Goal: Task Accomplishment & Management: Manage account settings

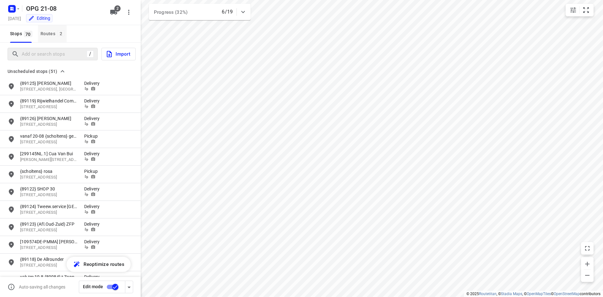
click at [51, 32] on div "Routes 2" at bounding box center [54, 34] width 26 height 8
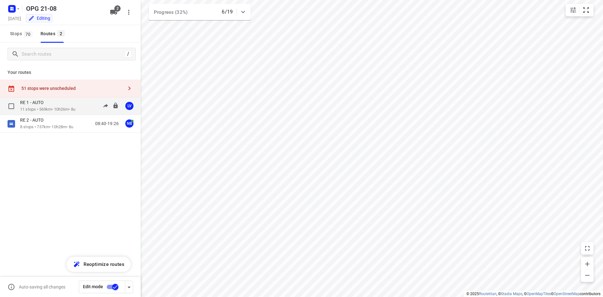
click at [57, 107] on p "11 stops • 569km • 10h26m • 8u" at bounding box center [47, 110] width 55 height 6
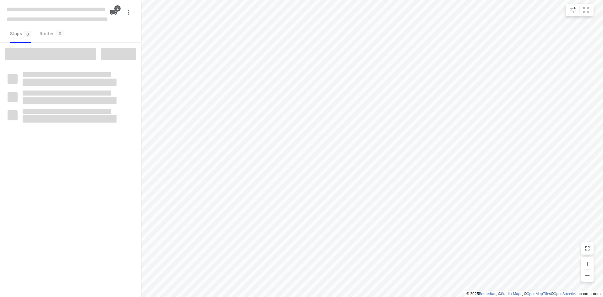
type input "distance"
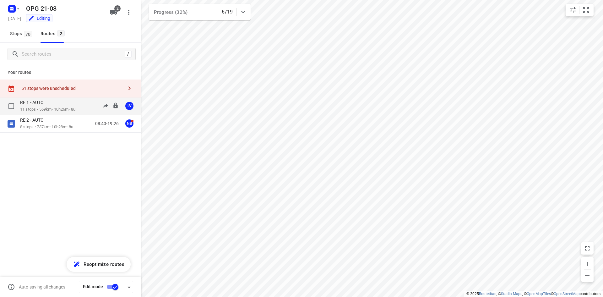
click at [42, 104] on p "RE 1 - AUTO" at bounding box center [33, 103] width 27 height 6
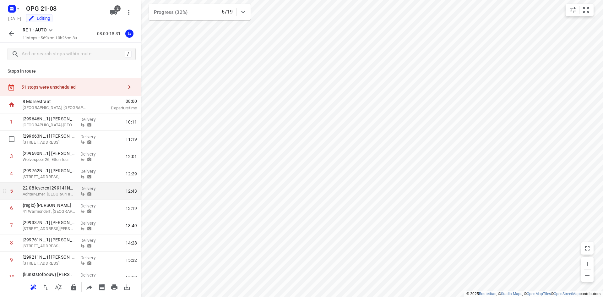
scroll to position [31, 0]
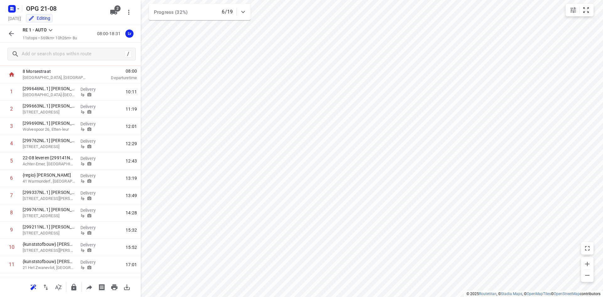
click at [49, 30] on icon at bounding box center [51, 30] width 8 height 8
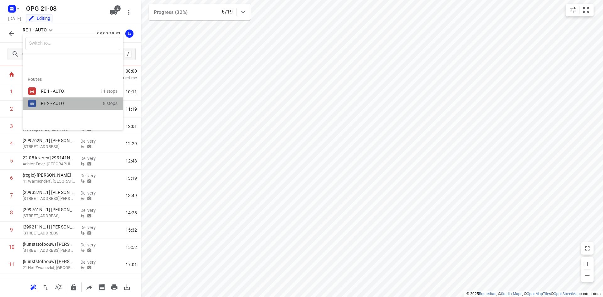
click at [39, 102] on div "RE 2 - AUTO 8 stops" at bounding box center [73, 103] width 101 height 12
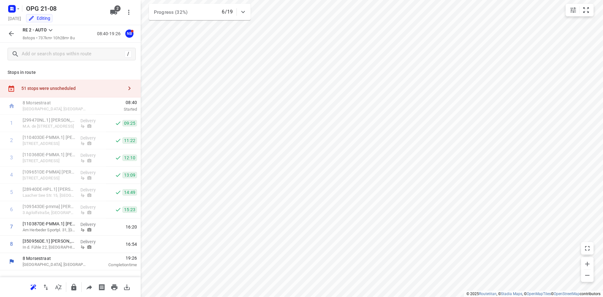
scroll to position [0, 0]
click at [128, 88] on icon "button" at bounding box center [130, 89] width 8 height 8
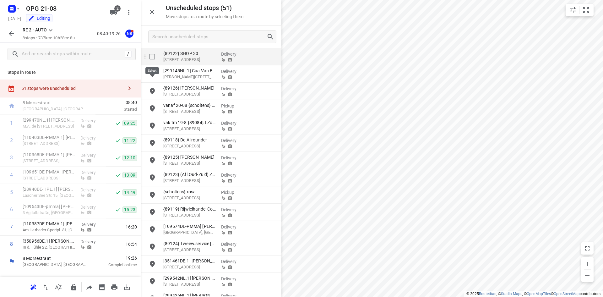
click at [152, 58] on input "grid" at bounding box center [152, 56] width 13 height 13
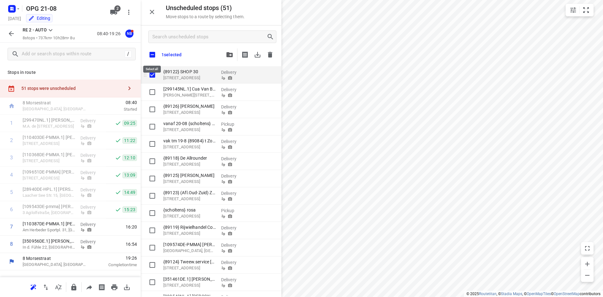
checkbox input "true"
click at [153, 55] on input "checkbox" at bounding box center [152, 54] width 13 height 13
checkbox input "true"
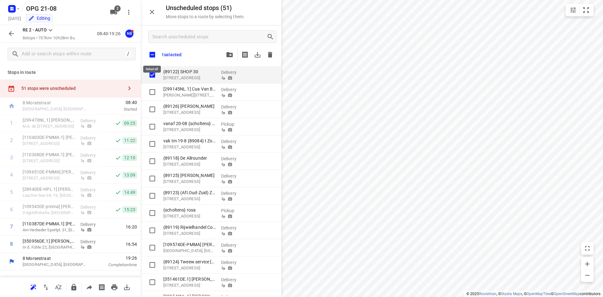
checkbox input "true"
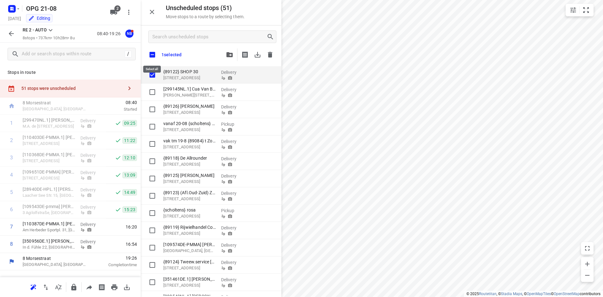
checkbox input "true"
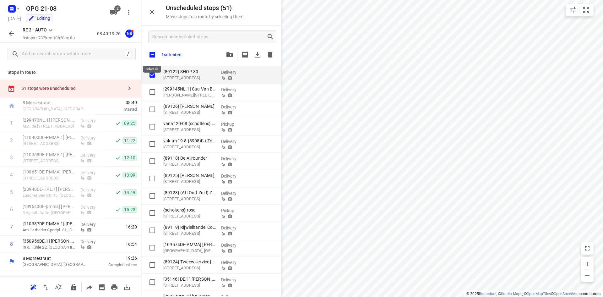
checkbox input "true"
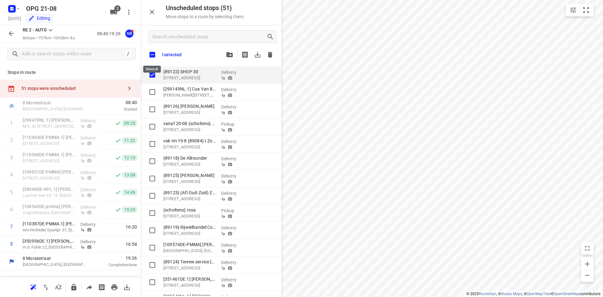
checkbox input "true"
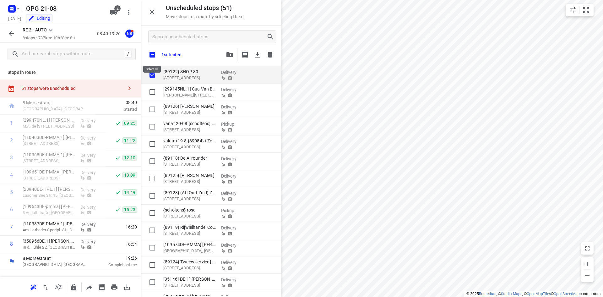
checkbox input "true"
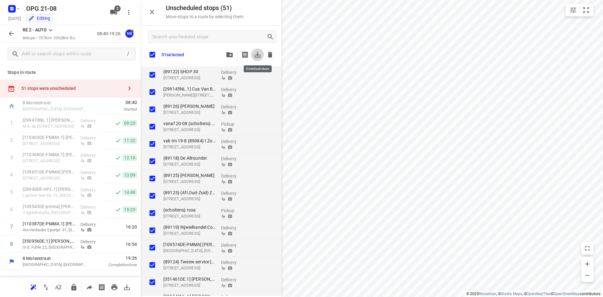
click at [259, 52] on icon "button" at bounding box center [258, 55] width 8 height 8
checkbox input "true"
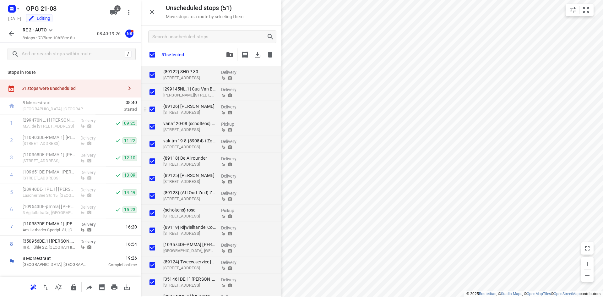
checkbox input "true"
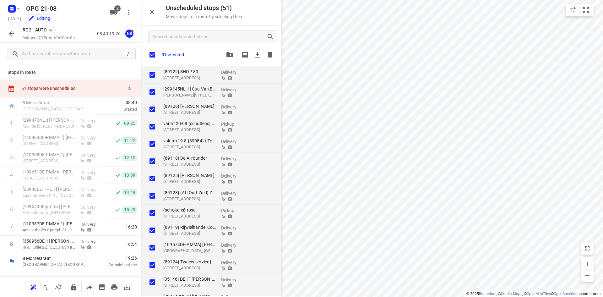
checkbox input "true"
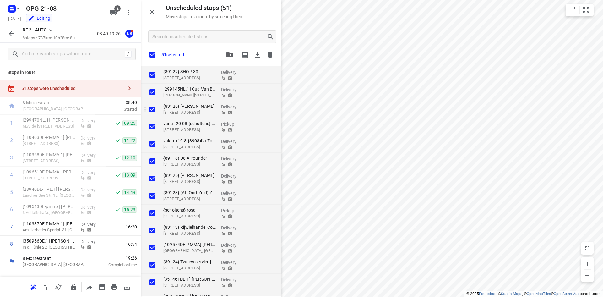
checkbox input "true"
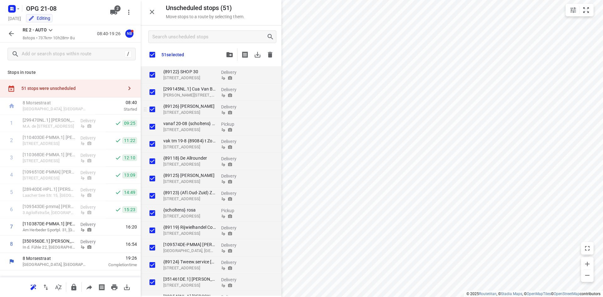
checkbox input "true"
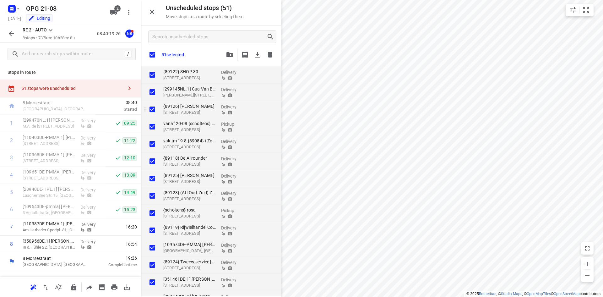
checkbox input "true"
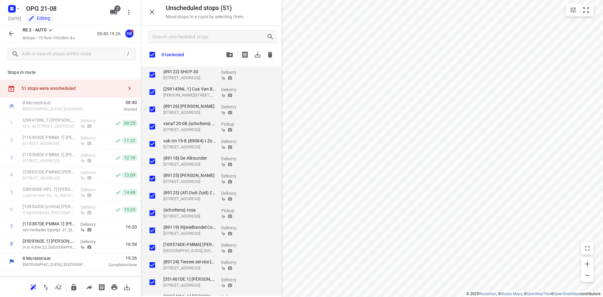
checkbox input "true"
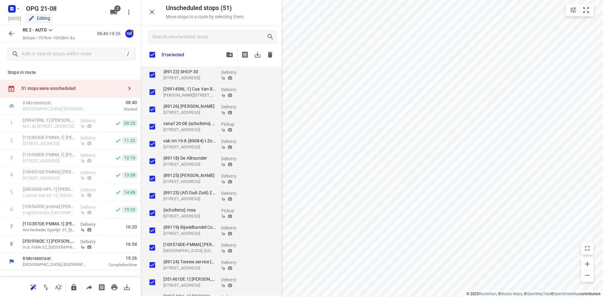
checkbox input "true"
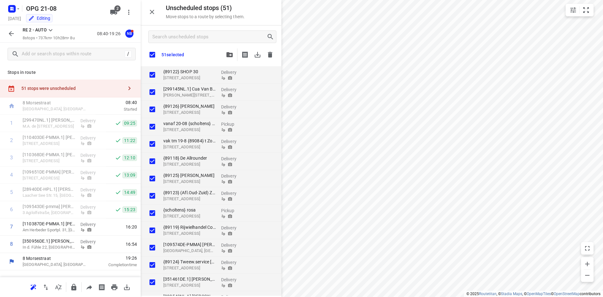
checkbox input "true"
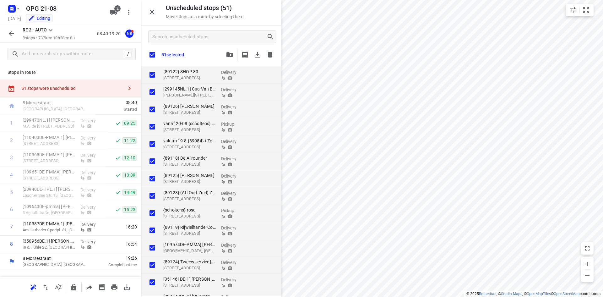
checkbox input "true"
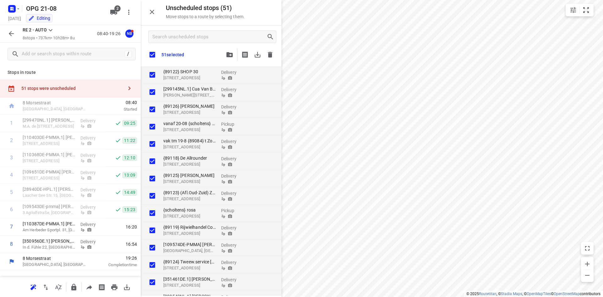
checkbox input "true"
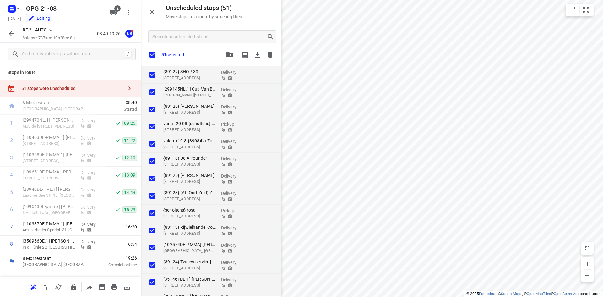
checkbox input "true"
click at [17, 9] on icon "button" at bounding box center [18, 8] width 5 height 5
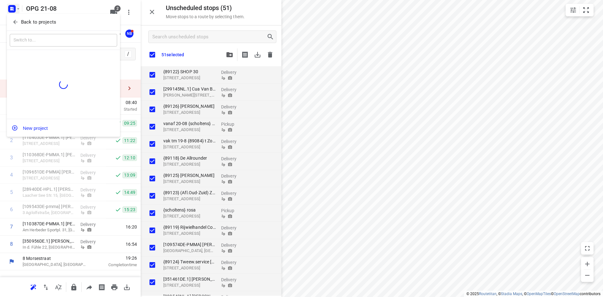
click at [25, 20] on p "Back to projects" at bounding box center [38, 22] width 35 height 7
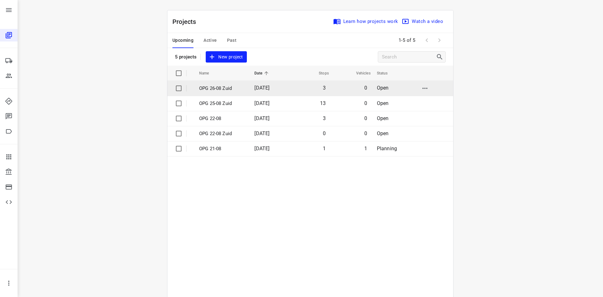
click at [207, 88] on p "OPG 26-08 Zuid" at bounding box center [222, 88] width 46 height 7
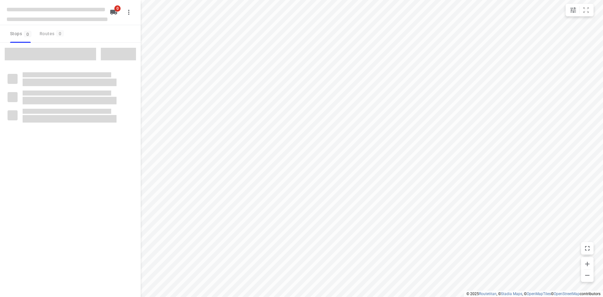
type input "distance"
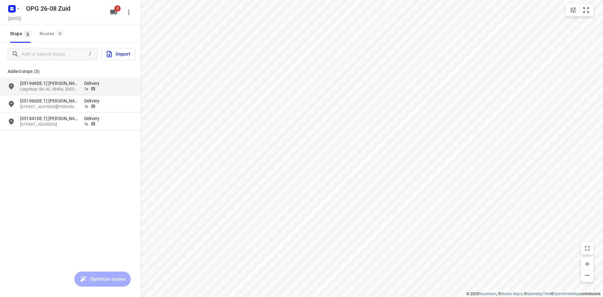
click at [12, 86] on icon "grid" at bounding box center [11, 86] width 5 height 6
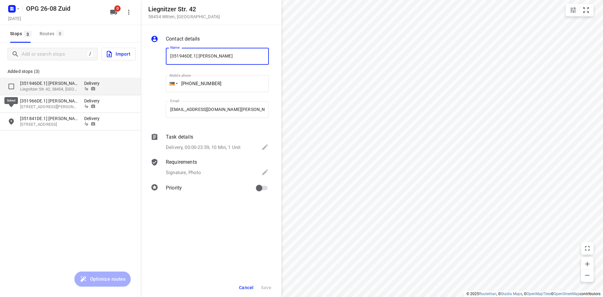
click at [9, 86] on input "grid" at bounding box center [11, 86] width 13 height 13
checkbox input "true"
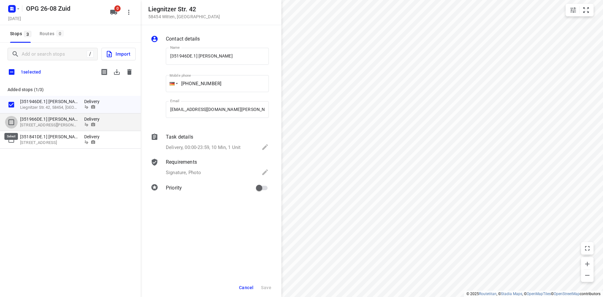
click at [12, 121] on input "grid" at bounding box center [11, 122] width 13 height 13
checkbox input "true"
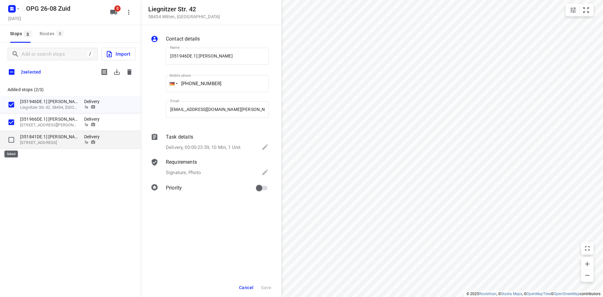
click at [11, 139] on input "grid" at bounding box center [11, 140] width 13 height 13
checkbox input "true"
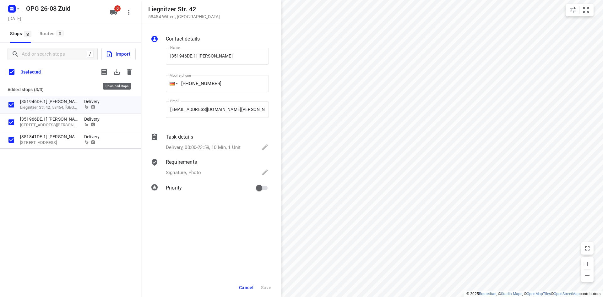
click at [115, 71] on icon "button" at bounding box center [117, 72] width 8 height 8
click at [131, 71] on icon "button" at bounding box center [129, 72] width 4 height 6
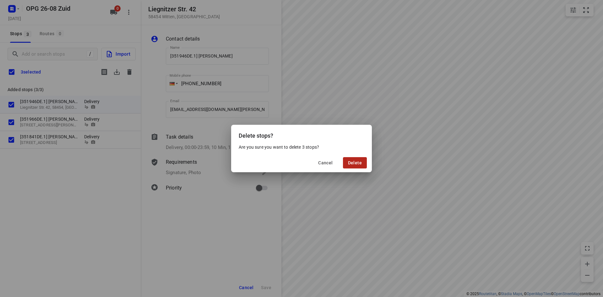
click at [364, 162] on button "Delete" at bounding box center [355, 162] width 24 height 11
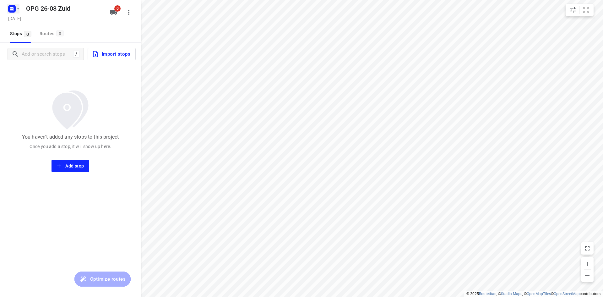
click at [18, 10] on icon "button" at bounding box center [18, 8] width 5 height 5
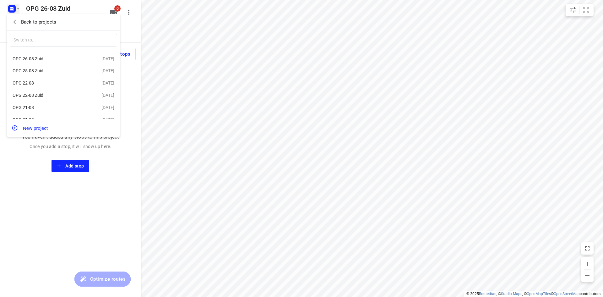
click at [29, 19] on p "Back to projects" at bounding box center [38, 22] width 35 height 7
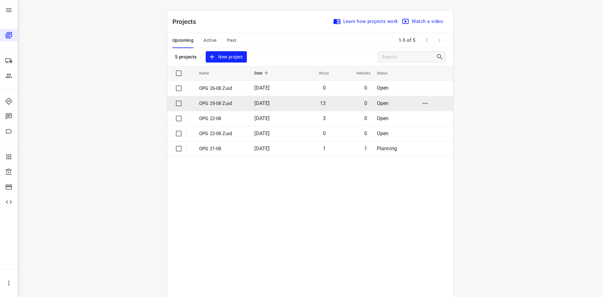
click at [208, 104] on p "OPG 25-08 Zuid" at bounding box center [222, 103] width 46 height 7
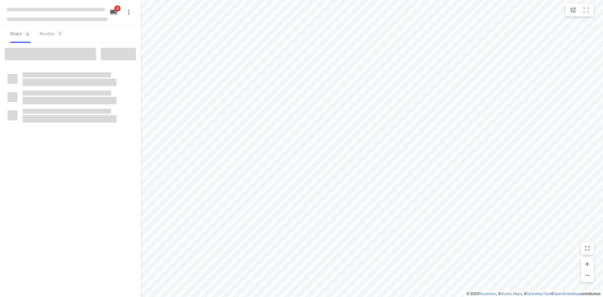
type input "distance"
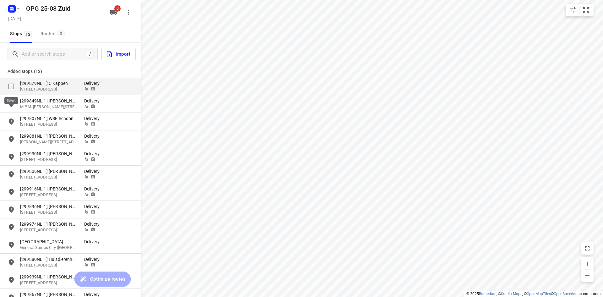
click at [11, 87] on input "grid" at bounding box center [11, 86] width 13 height 13
checkbox input "true"
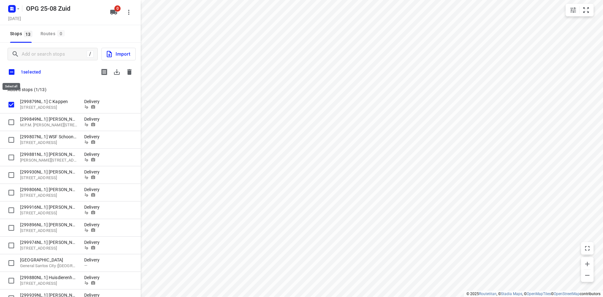
click at [10, 71] on input "checkbox" at bounding box center [11, 71] width 13 height 13
checkbox input "true"
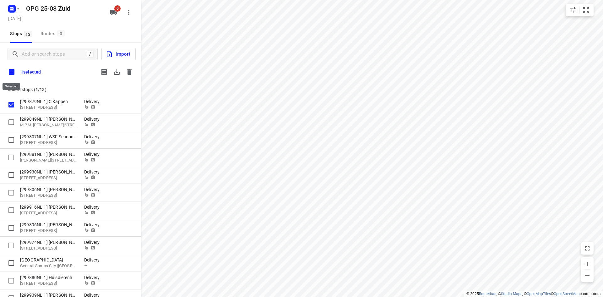
checkbox input "true"
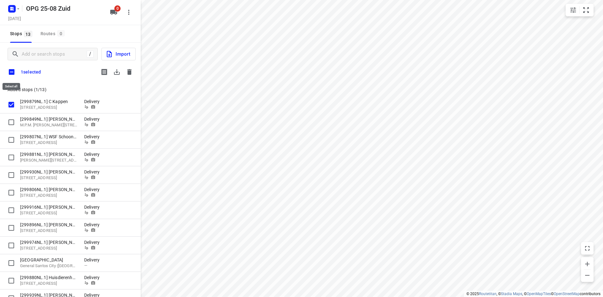
checkbox input "true"
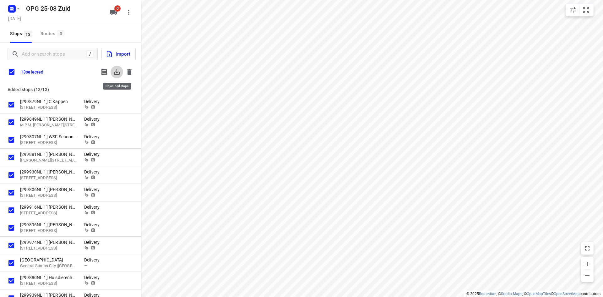
click at [117, 72] on icon "button" at bounding box center [117, 72] width 6 height 6
click at [118, 73] on icon "button" at bounding box center [117, 72] width 8 height 8
click at [127, 70] on icon "button" at bounding box center [130, 72] width 8 height 8
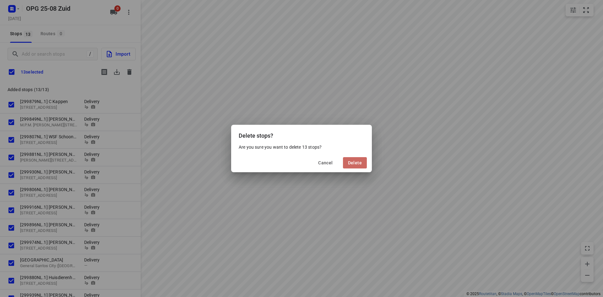
click at [362, 165] on button "Delete" at bounding box center [355, 162] width 24 height 11
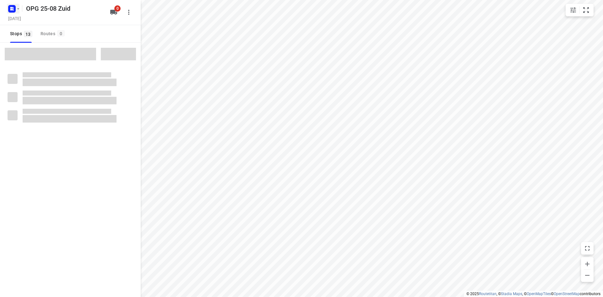
click at [17, 7] on icon "button" at bounding box center [18, 8] width 5 height 5
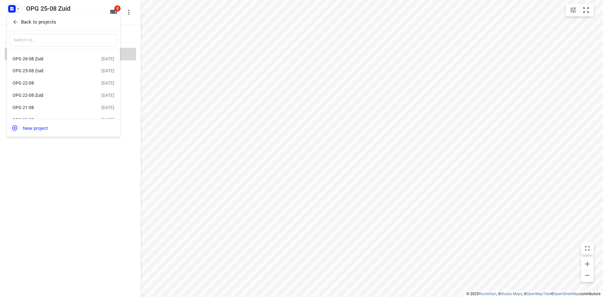
click at [41, 21] on p "Back to projects" at bounding box center [38, 22] width 35 height 7
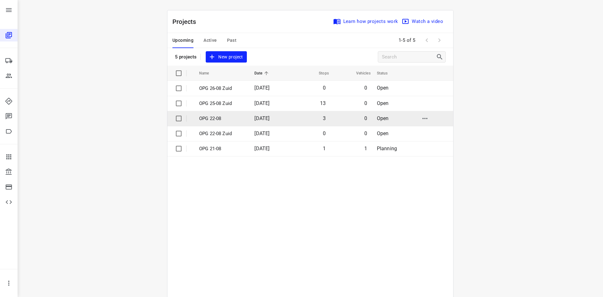
click at [209, 118] on p "OPG 22-08" at bounding box center [222, 118] width 46 height 7
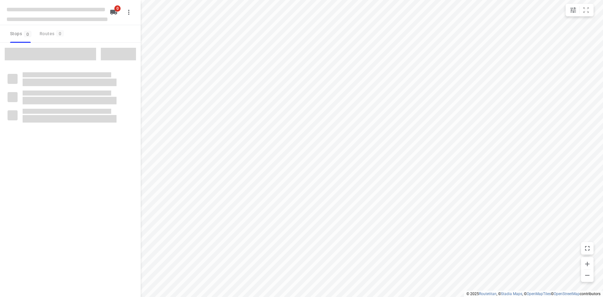
type input "distance"
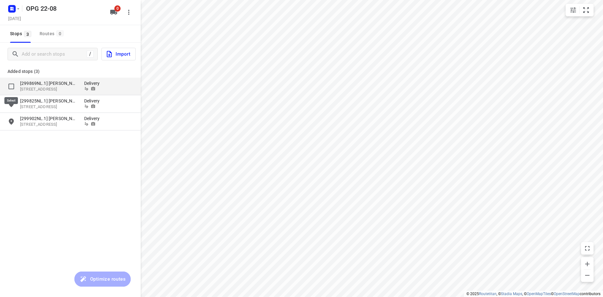
click at [12, 85] on input "grid" at bounding box center [11, 86] width 13 height 13
checkbox input "true"
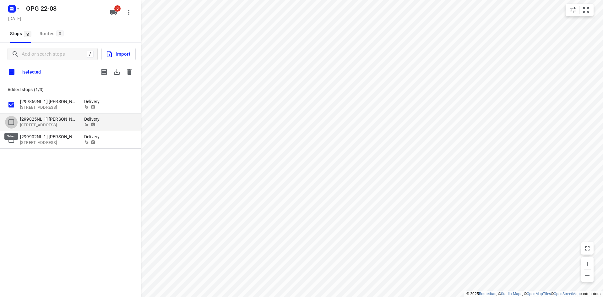
click at [12, 123] on input "grid" at bounding box center [11, 122] width 13 height 13
checkbox input "true"
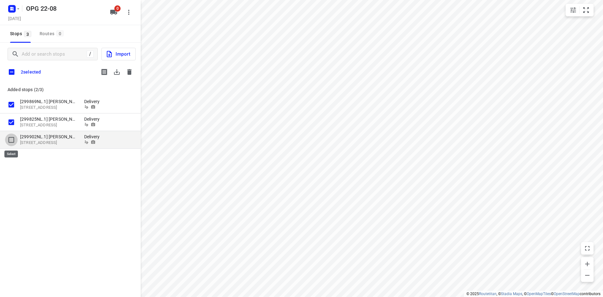
click at [9, 139] on input "grid" at bounding box center [11, 140] width 13 height 13
checkbox input "true"
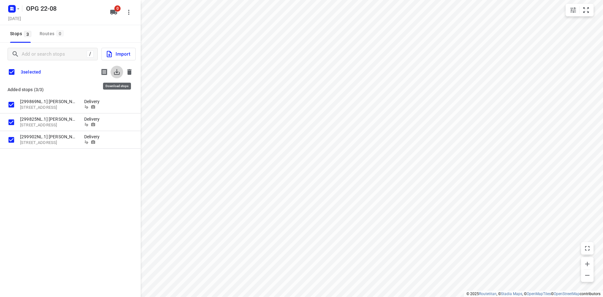
click at [116, 70] on icon "button" at bounding box center [117, 72] width 8 height 8
click at [131, 71] on icon "button" at bounding box center [129, 72] width 4 height 6
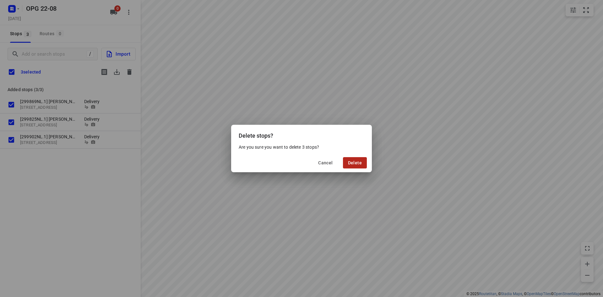
click at [358, 161] on span "Delete" at bounding box center [355, 162] width 14 height 5
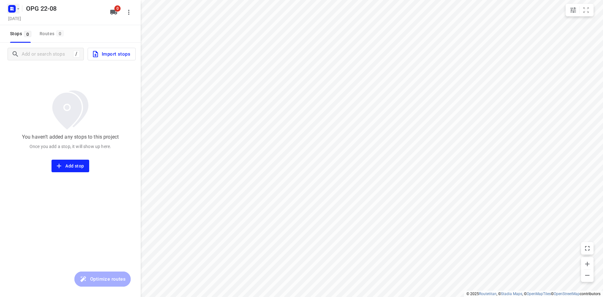
click at [14, 9] on rect "button" at bounding box center [12, 9] width 8 height 8
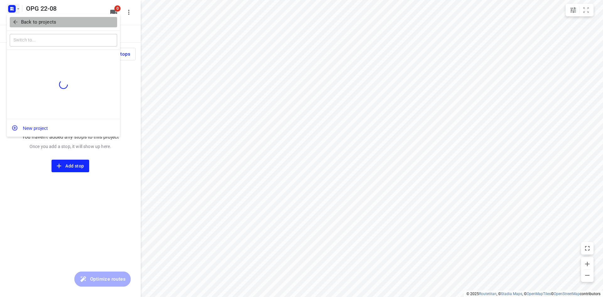
click at [23, 20] on p "Back to projects" at bounding box center [38, 22] width 35 height 7
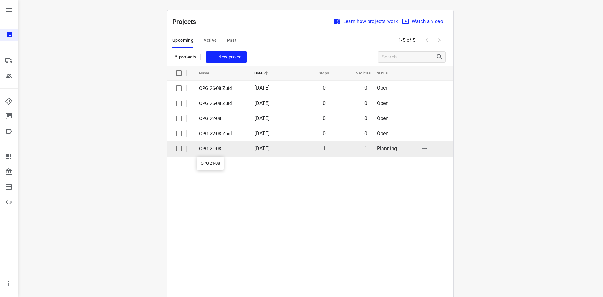
click at [211, 147] on p "OPG 21-08" at bounding box center [222, 148] width 46 height 7
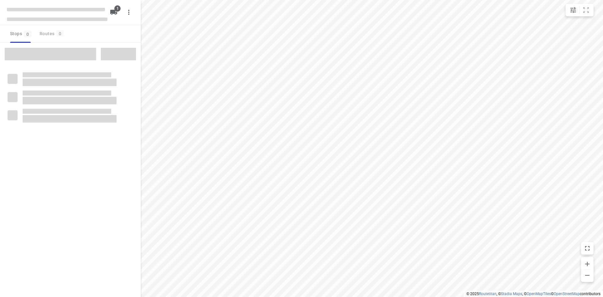
type input "distance"
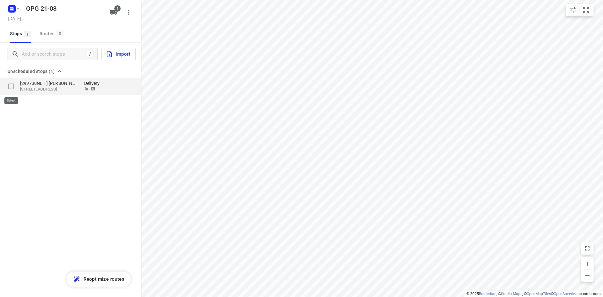
click at [11, 85] on input "grid" at bounding box center [11, 86] width 13 height 13
checkbox input "true"
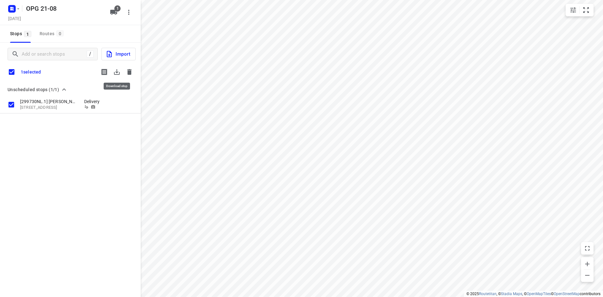
click at [119, 72] on icon "button" at bounding box center [117, 72] width 6 height 6
click at [130, 72] on icon "button" at bounding box center [129, 72] width 4 height 6
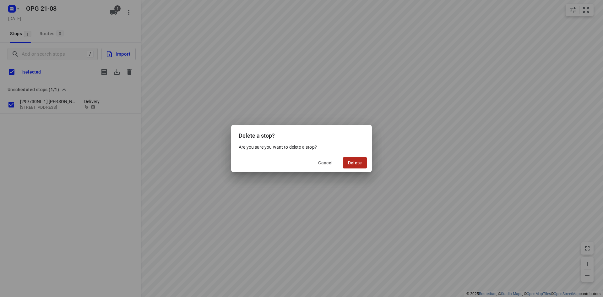
click at [359, 161] on span "Delete" at bounding box center [355, 162] width 14 height 5
